Goal: Task Accomplishment & Management: Manage account settings

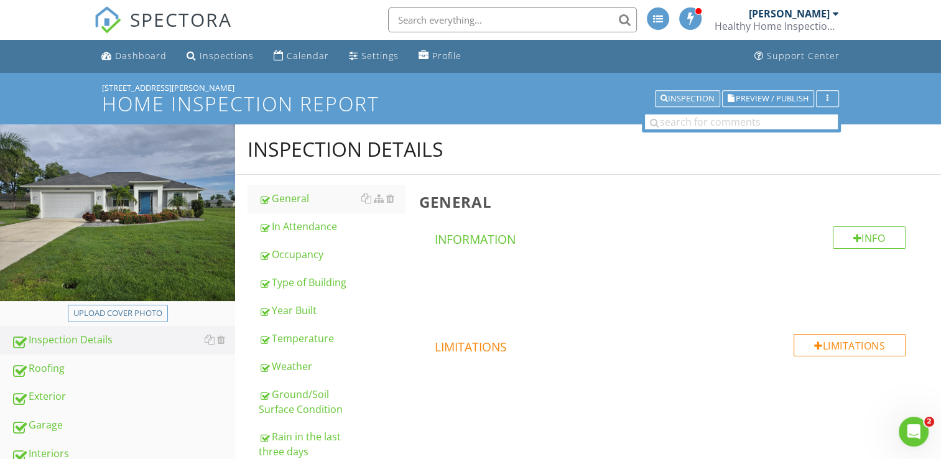
click at [689, 100] on div "Inspection" at bounding box center [687, 98] width 54 height 9
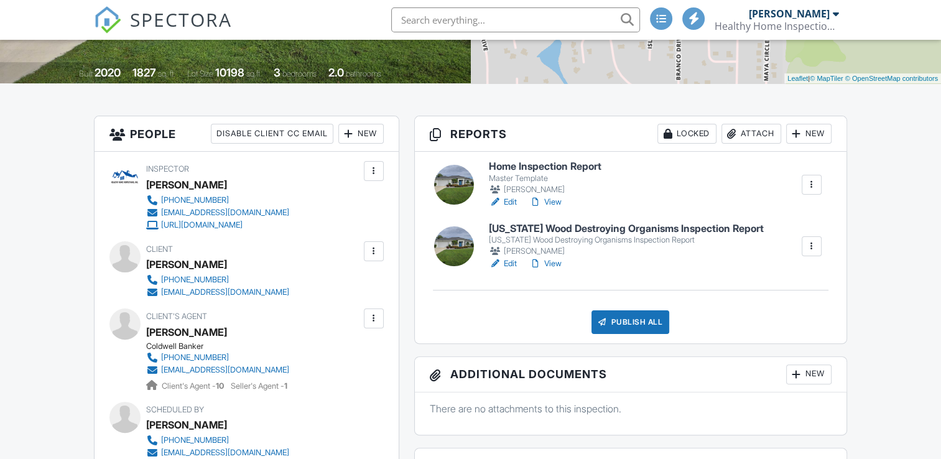
click at [559, 262] on link "View" at bounding box center [545, 263] width 32 height 12
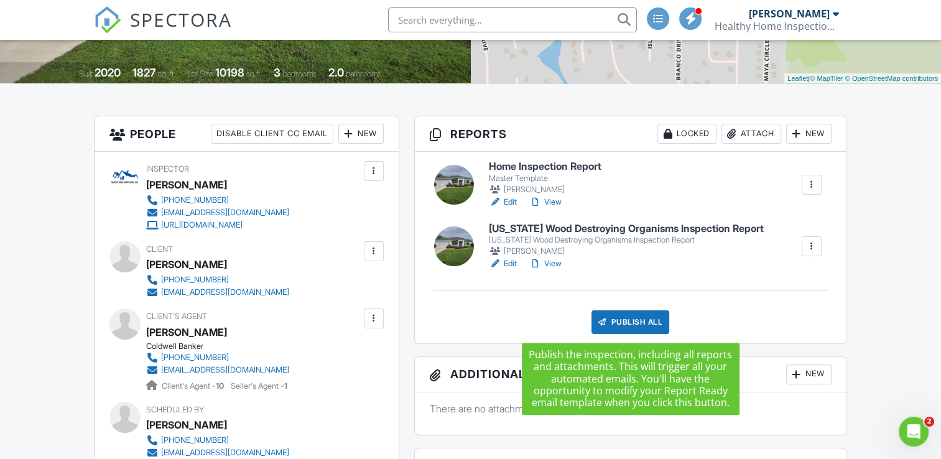
click at [630, 325] on div "Publish All" at bounding box center [630, 322] width 78 height 24
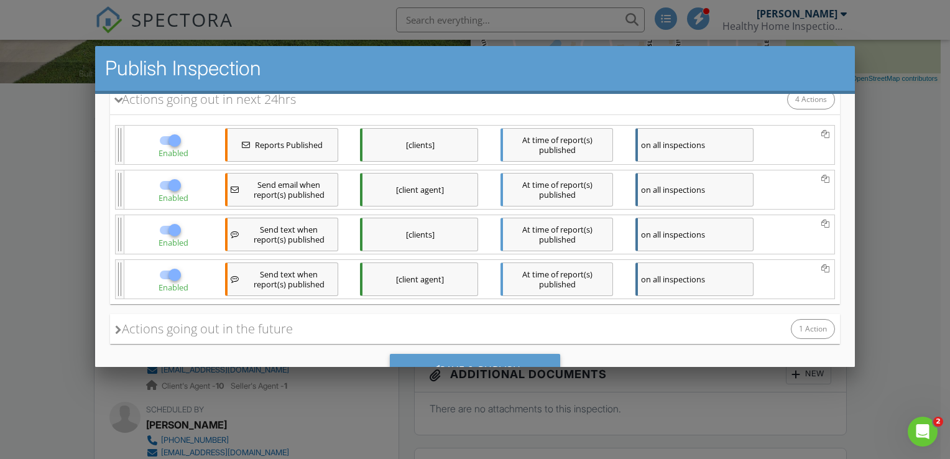
scroll to position [244, 0]
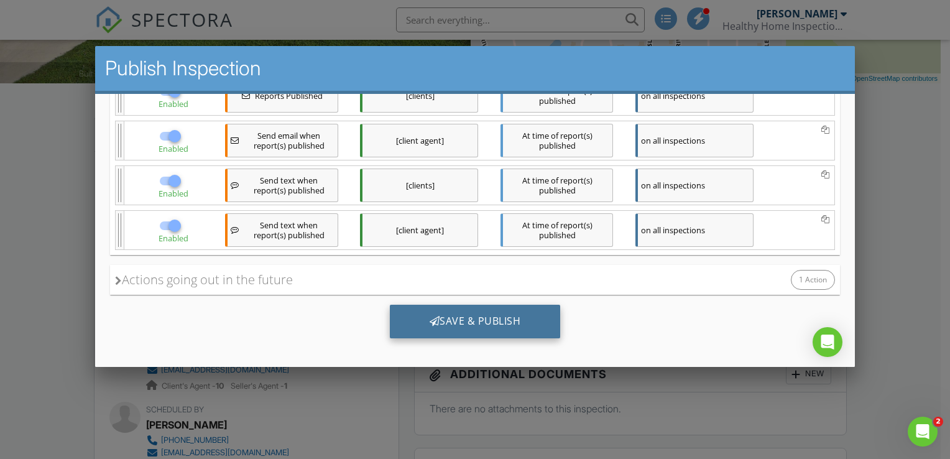
click at [477, 318] on div "Save & Publish" at bounding box center [474, 321] width 171 height 34
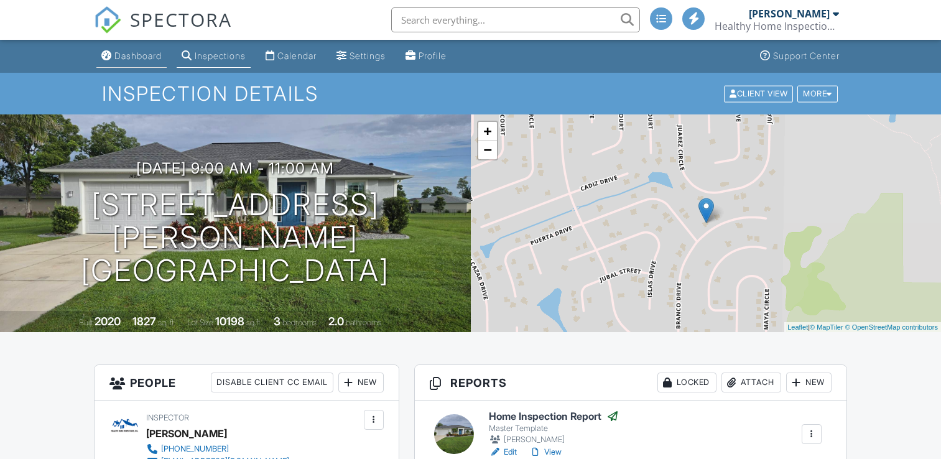
click at [135, 56] on div "Dashboard" at bounding box center [137, 55] width 47 height 11
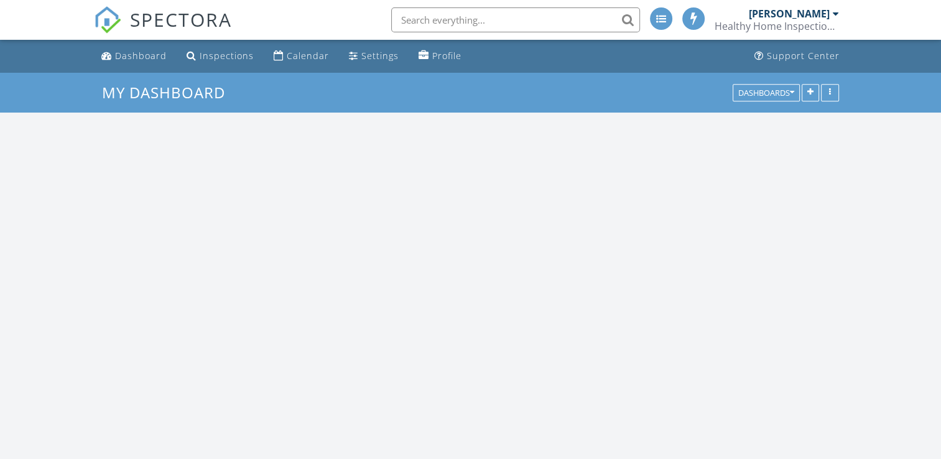
scroll to position [1151, 960]
